Goal: Browse casually: Explore the website without a specific task or goal

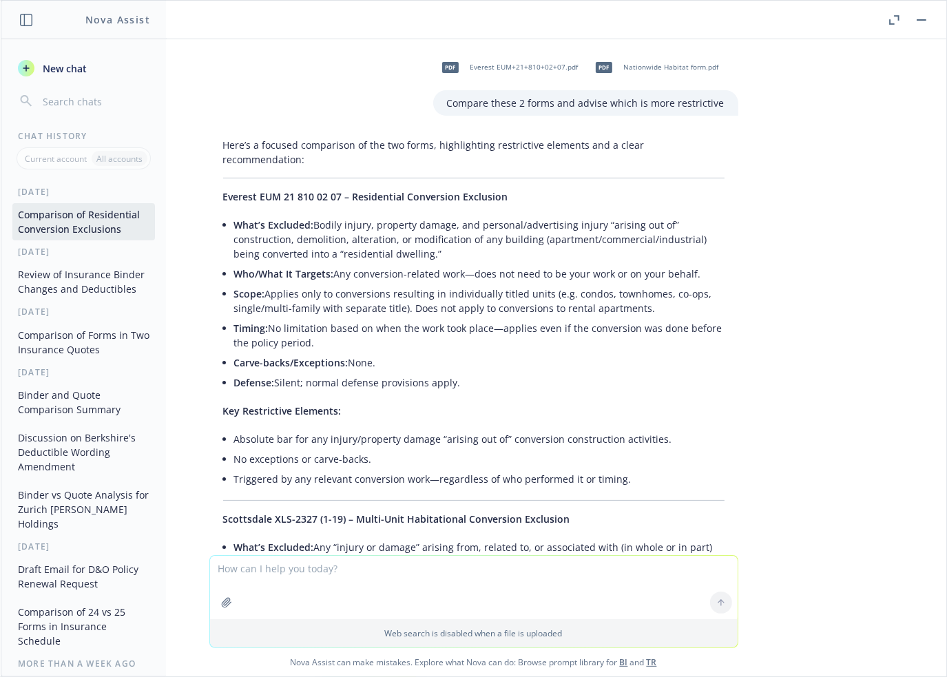
scroll to position [0, 6]
